Goal: Task Accomplishment & Management: Manage account settings

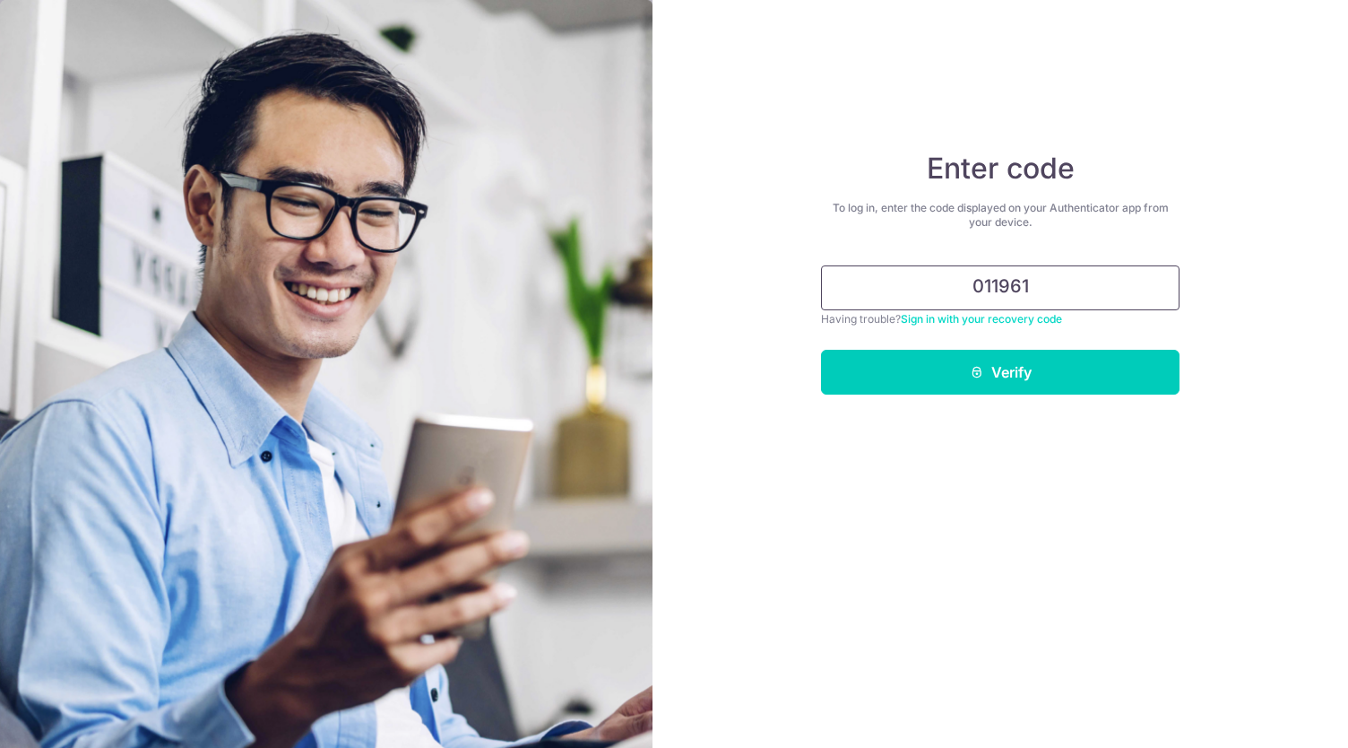
type input "011961"
click at [821, 350] on button "Verify" at bounding box center [1000, 372] width 359 height 45
